Goal: Task Accomplishment & Management: Use online tool/utility

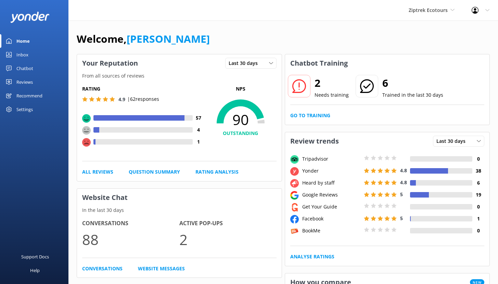
click at [20, 69] on div "Chatbot" at bounding box center [24, 69] width 17 height 14
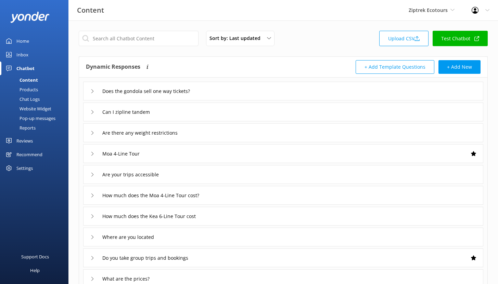
click at [26, 128] on div "Reports" at bounding box center [19, 128] width 31 height 10
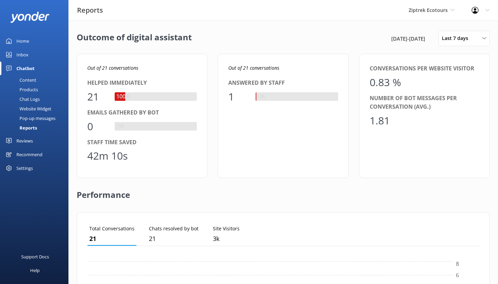
scroll to position [64, 387]
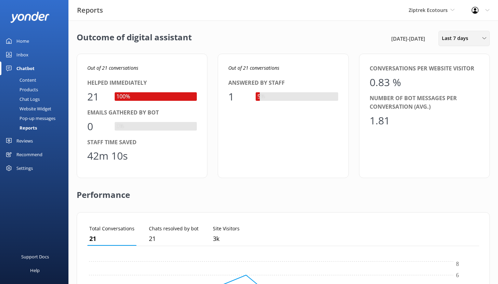
click at [466, 39] on span "Last 7 days" at bounding box center [457, 39] width 30 height 8
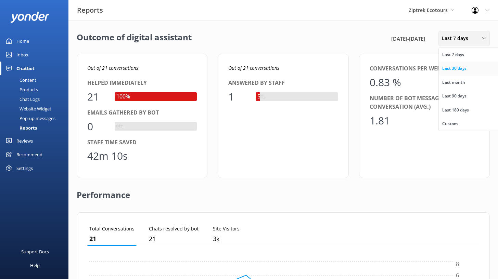
click at [461, 68] on div "Last 30 days" at bounding box center [454, 68] width 24 height 7
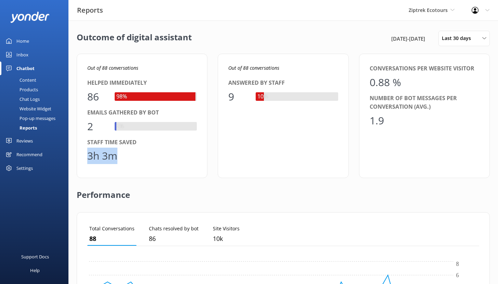
drag, startPoint x: 118, startPoint y: 157, endPoint x: 87, endPoint y: 155, distance: 31.2
click at [87, 155] on div "3h 3m" at bounding box center [141, 156] width 109 height 16
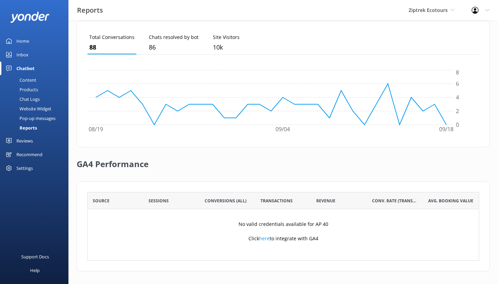
scroll to position [193, 0]
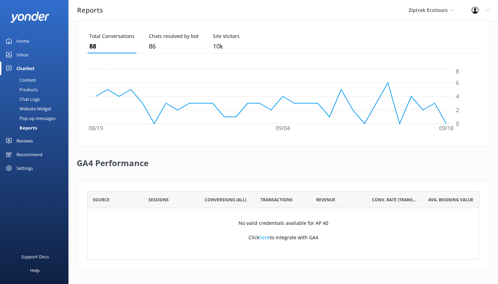
click at [27, 81] on div "Content" at bounding box center [20, 80] width 32 height 10
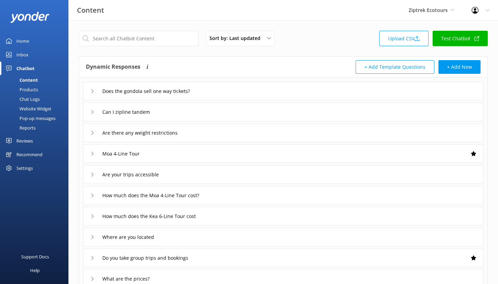
click at [31, 99] on div "Chat Logs" at bounding box center [22, 99] width 36 height 10
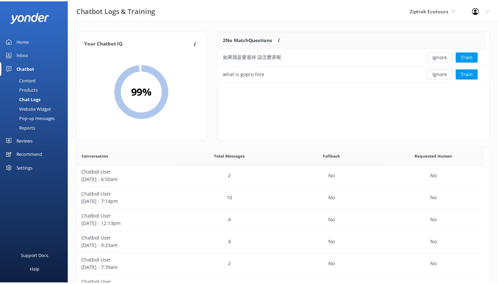
scroll to position [47, 266]
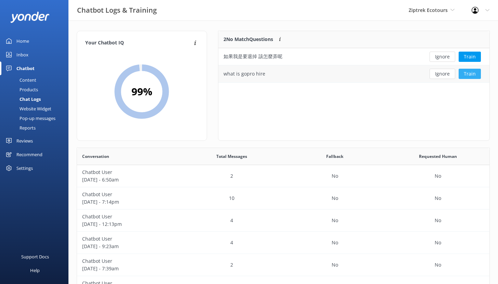
click at [466, 75] on button "Train" at bounding box center [469, 74] width 22 height 10
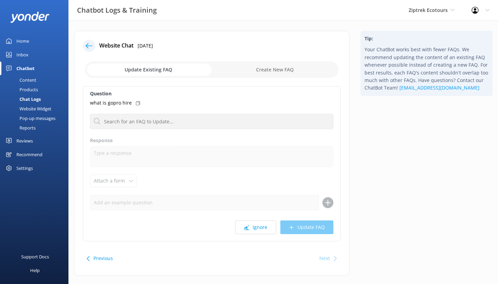
click at [266, 71] on input "checkbox" at bounding box center [212, 70] width 254 height 16
checkbox input "true"
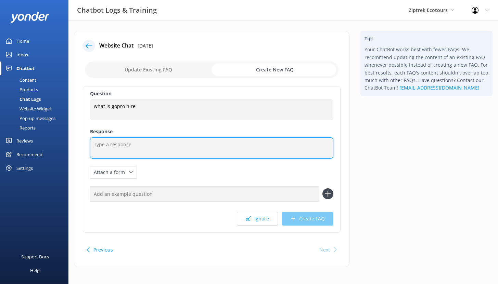
click at [112, 144] on textarea at bounding box center [211, 148] width 243 height 21
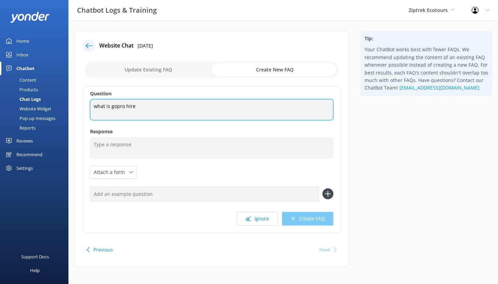
drag, startPoint x: 135, startPoint y: 108, endPoint x: 88, endPoint y: 108, distance: 47.2
click at [88, 108] on div "Question what is gopro hire what is gopro hire Response Attach a form Leave con…" at bounding box center [212, 159] width 258 height 147
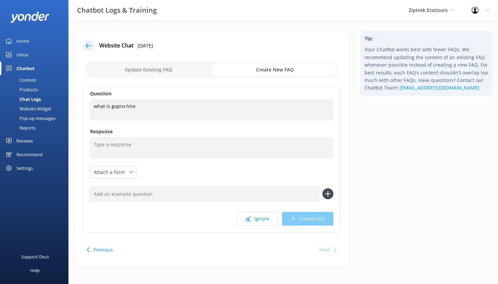
click at [89, 49] on icon at bounding box center [89, 45] width 7 height 7
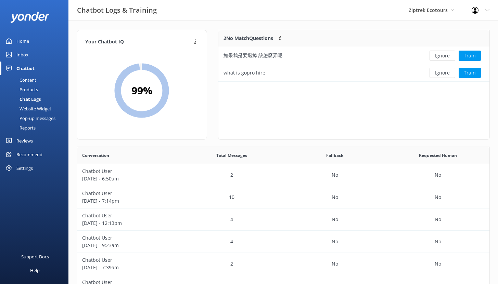
scroll to position [1, 0]
click at [29, 140] on div "Reviews" at bounding box center [24, 141] width 16 height 14
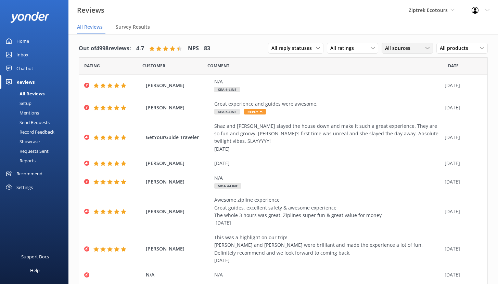
click at [399, 50] on span "All sources" at bounding box center [399, 48] width 29 height 8
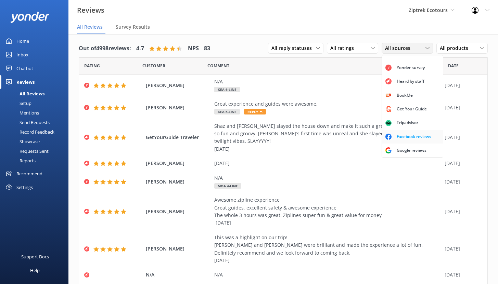
scroll to position [15, 0]
click at [398, 151] on div "Google reviews" at bounding box center [411, 150] width 40 height 7
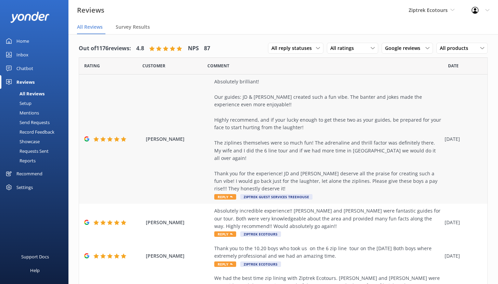
click at [277, 128] on div "Absolutely brilliant! Our guides: JD & [PERSON_NAME] created such a fun vibe. T…" at bounding box center [327, 135] width 227 height 115
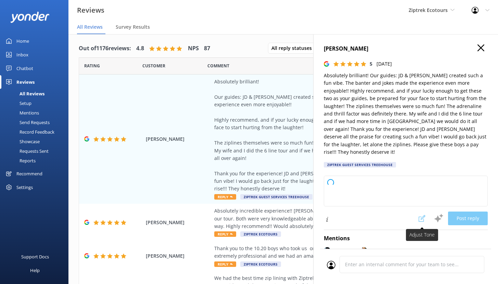
type textarea "Kia ora, Thank you so much for taking the time to share your awesome experience…"
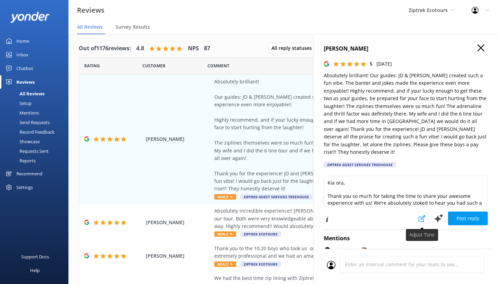
click at [418, 215] on icon at bounding box center [421, 218] width 7 height 7
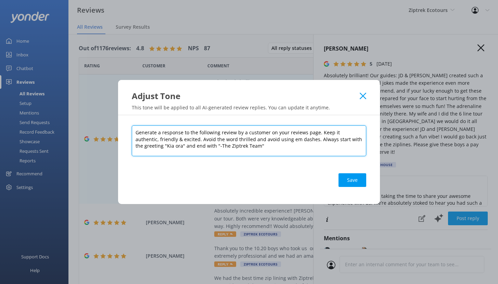
drag, startPoint x: 318, startPoint y: 132, endPoint x: 338, endPoint y: 137, distance: 19.9
click at [338, 137] on textarea "Generate a response to the following review by a customer on your reviews page.…" at bounding box center [249, 141] width 234 height 31
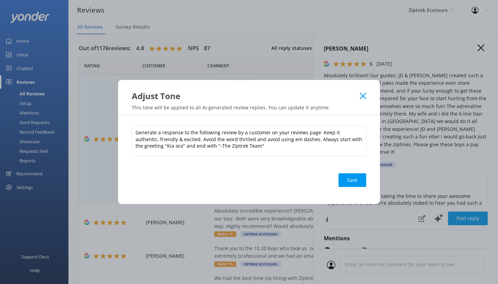
click at [364, 95] on use at bounding box center [363, 96] width 7 height 7
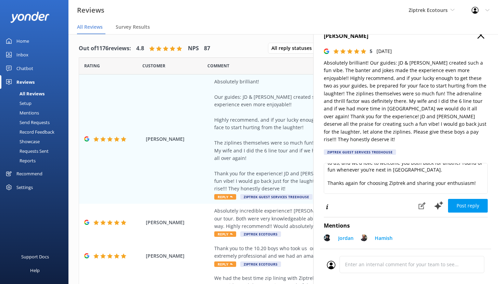
scroll to position [97, 0]
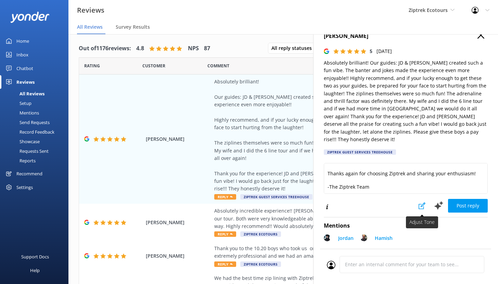
click at [418, 203] on icon at bounding box center [421, 206] width 7 height 7
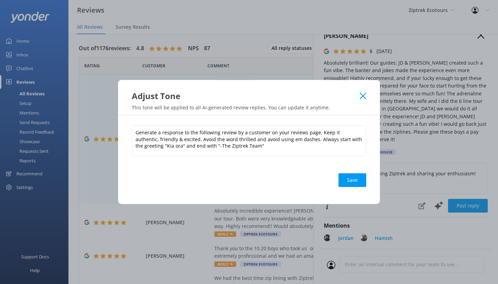
click at [362, 97] on use at bounding box center [363, 96] width 7 height 7
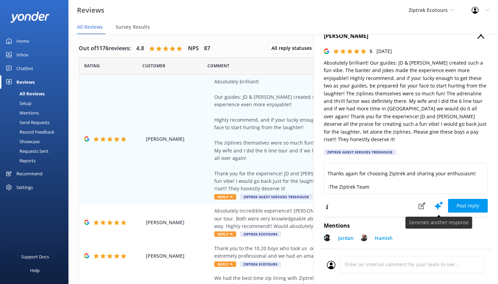
click at [434, 201] on use at bounding box center [438, 205] width 9 height 9
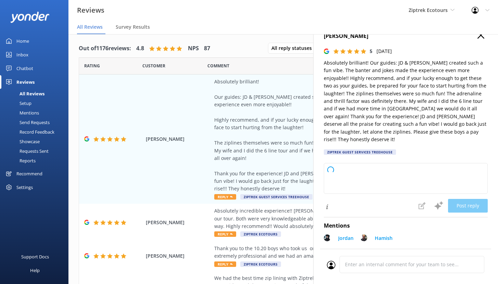
type textarea "Kia ora, Wow, what an awesome review! We’re so glad you and your wife had a bla…"
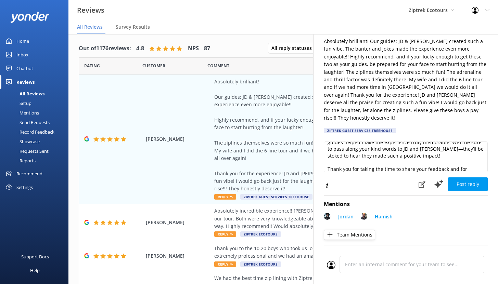
scroll to position [49, 0]
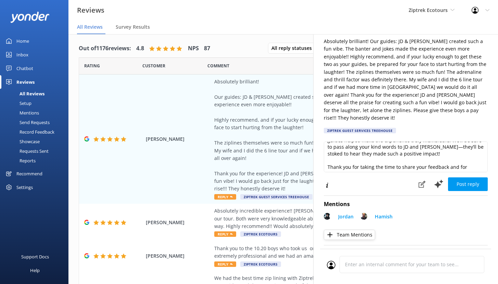
click at [28, 111] on div "Mentions" at bounding box center [21, 113] width 35 height 10
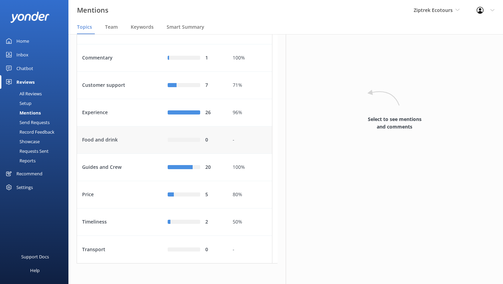
scroll to position [80, 0]
click at [141, 118] on div "Experience" at bounding box center [120, 112] width 86 height 27
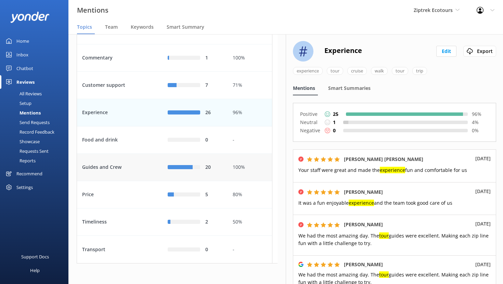
scroll to position [90, 0]
click at [111, 28] on span "Team" at bounding box center [111, 27] width 13 height 7
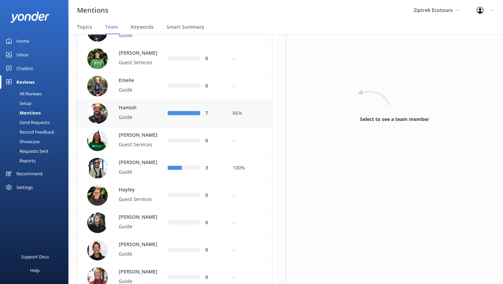
scroll to position [118, 0]
click at [139, 121] on p "Guide" at bounding box center [141, 117] width 44 height 8
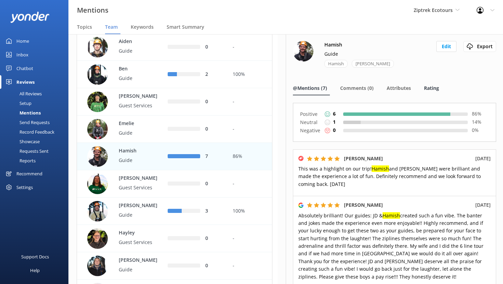
click at [429, 89] on span "Rating" at bounding box center [431, 88] width 15 height 7
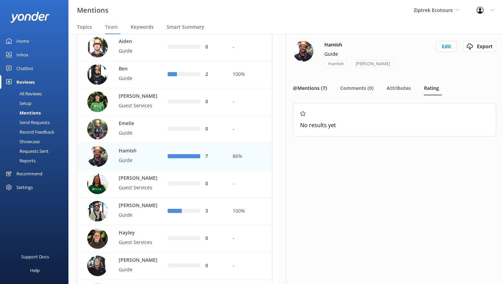
click at [309, 90] on span "@Mentions (7)" at bounding box center [310, 88] width 34 height 7
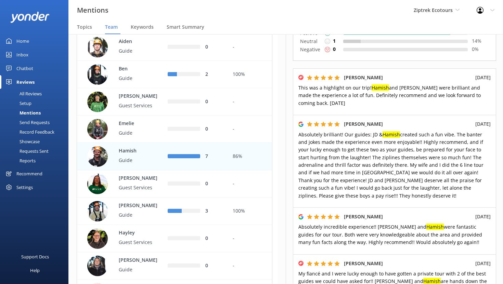
scroll to position [81, 0]
click at [146, 73] on p "Ben" at bounding box center [141, 69] width 44 height 8
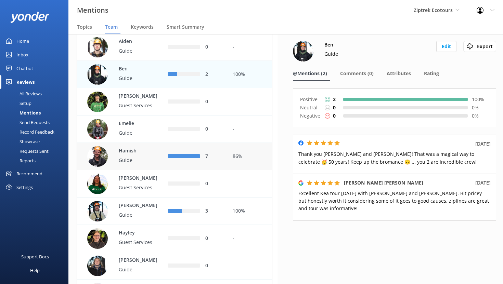
click at [148, 155] on p "Hamish" at bounding box center [141, 151] width 44 height 8
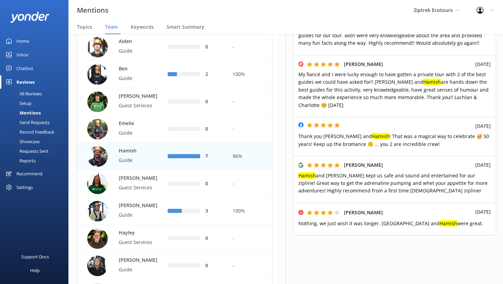
scroll to position [291, 0]
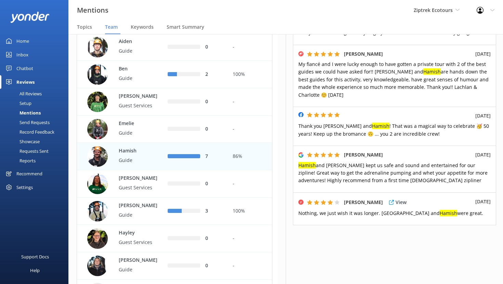
click at [347, 212] on span "Nothing, we just wish it was longer. Sydney and Hamish were great." at bounding box center [390, 213] width 185 height 7
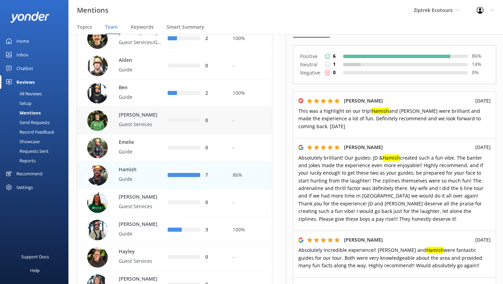
scroll to position [180, 0]
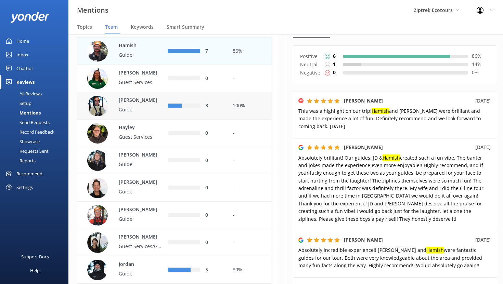
click at [182, 108] on div "row" at bounding box center [191, 106] width 18 height 4
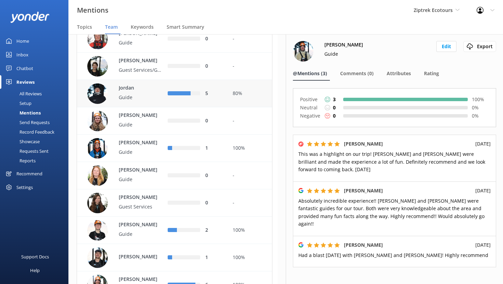
scroll to position [397, 0]
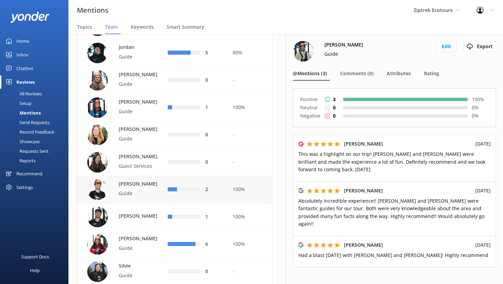
click at [185, 192] on div "row" at bounding box center [188, 190] width 23 height 4
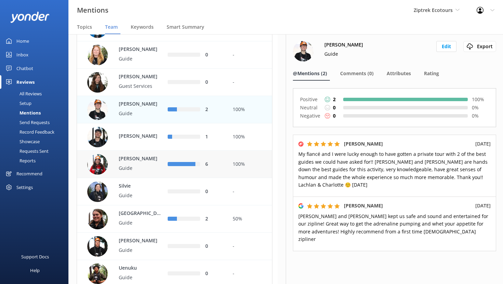
scroll to position [487, 0]
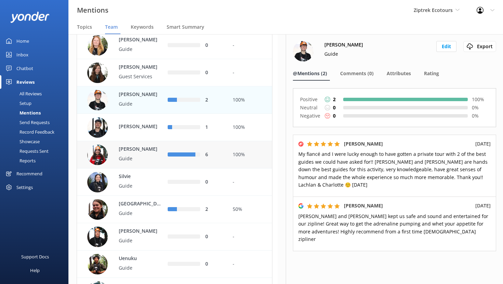
click at [157, 163] on p "Guide" at bounding box center [141, 159] width 44 height 8
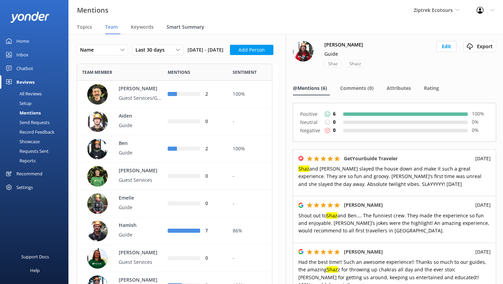
click at [182, 27] on span "Smart Summary" at bounding box center [186, 27] width 38 height 7
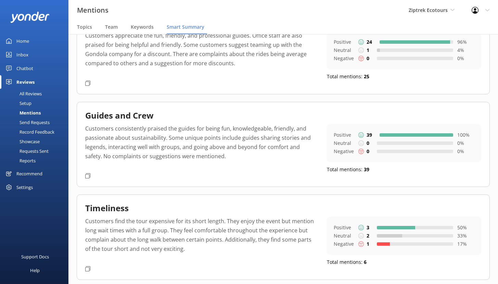
scroll to position [143, 0]
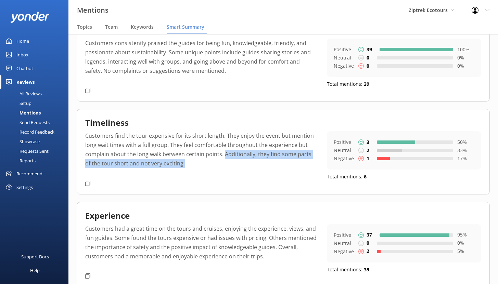
drag, startPoint x: 225, startPoint y: 154, endPoint x: 266, endPoint y: 180, distance: 48.5
click at [266, 180] on div "Customers find the tour expensive for its short length. They enjoy the event bu…" at bounding box center [283, 155] width 396 height 49
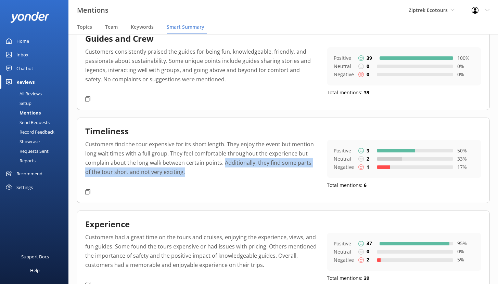
scroll to position [248, 0]
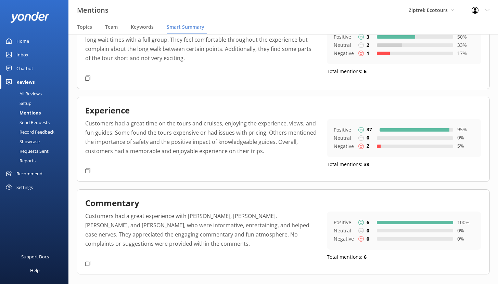
click at [271, 141] on p "Customers had a great time on the tours and cruises, enjoying the experience, v…" at bounding box center [200, 142] width 231 height 47
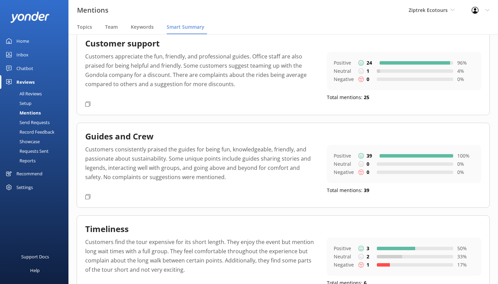
scroll to position [0, 0]
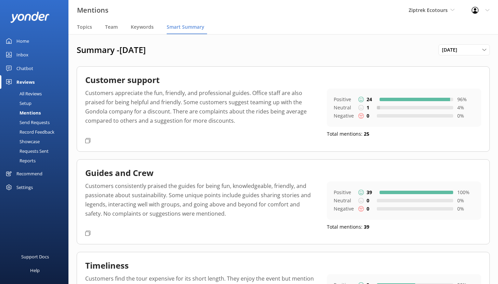
click at [35, 173] on div "Recommend" at bounding box center [29, 174] width 26 height 14
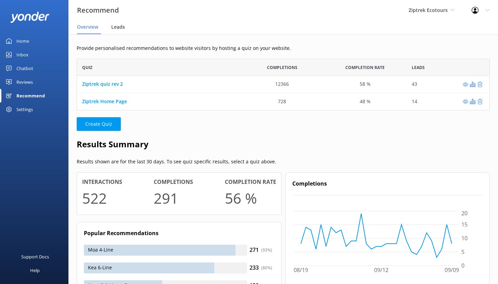
click at [118, 25] on span "Leads" at bounding box center [118, 27] width 14 height 7
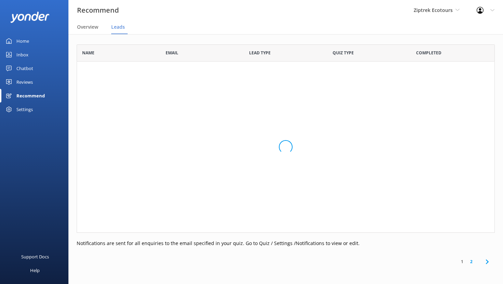
scroll to position [183, 413]
